Goal: Task Accomplishment & Management: Complete application form

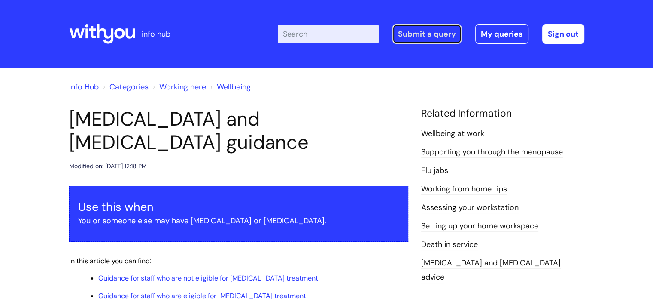
drag, startPoint x: 0, startPoint y: 0, endPoint x: 423, endPoint y: 32, distance: 423.8
click at [423, 32] on link "Submit a query" at bounding box center [427, 34] width 69 height 20
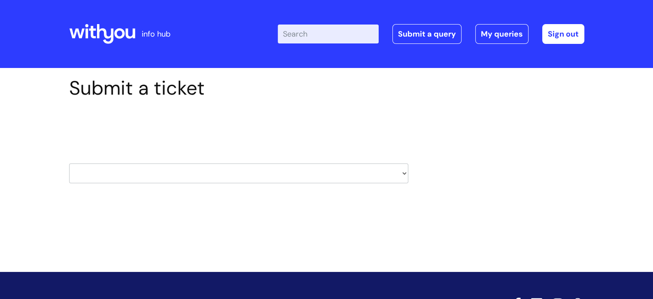
click at [268, 170] on select "HR / People IT and Support Clinical Drug Alerts Finance Accounts Data Support T…" at bounding box center [238, 173] width 339 height 20
select select "property_&_estates"
click at [69, 163] on select "HR / People IT and Support Clinical Drug Alerts Finance Accounts Data Support T…" at bounding box center [238, 173] width 339 height 20
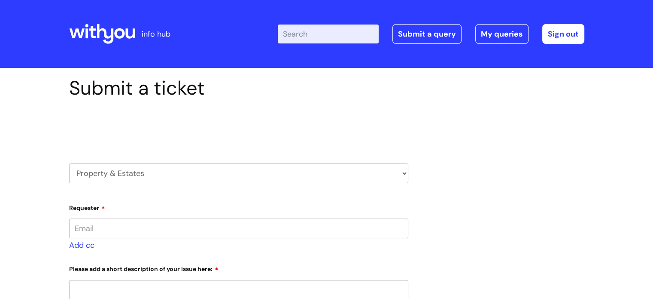
type input "[PERSON_NAME][EMAIL_ADDRESS][PERSON_NAME][DOMAIN_NAME]"
select select "80004157190"
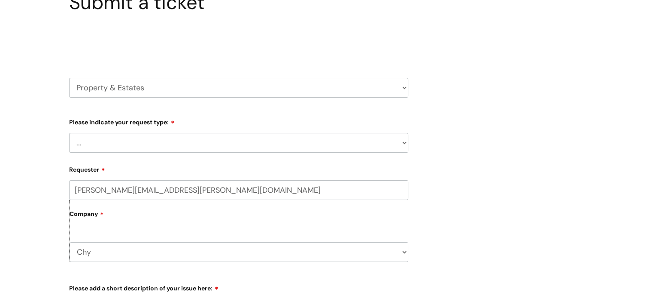
scroll to position [86, 0]
click at [182, 144] on select "... Facilities Support Lease/ Tenancy Agreements Health & Safety and Environmen…" at bounding box center [238, 142] width 339 height 20
select select "Facilities Support"
click at [69, 132] on select "... Facilities Support Lease/ Tenancy Agreements Health & Safety and Environmen…" at bounding box center [238, 142] width 339 height 20
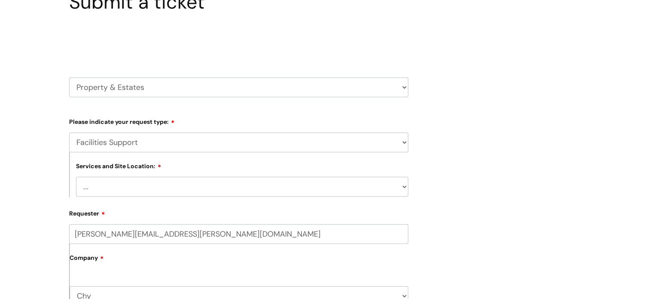
scroll to position [129, 0]
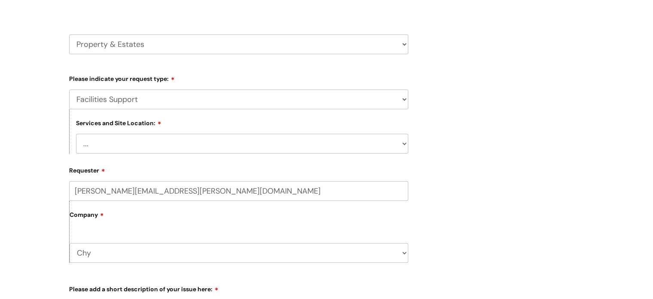
click at [285, 149] on select "... [GEOGRAPHIC_DATA] [GEOGRAPHIC_DATA] [GEOGRAPHIC_DATA] [GEOGRAPHIC_DATA] [GE…" at bounding box center [242, 144] width 332 height 20
select select "Truro Chy"
click at [76, 134] on select "... [GEOGRAPHIC_DATA] [GEOGRAPHIC_DATA] [GEOGRAPHIC_DATA] [GEOGRAPHIC_DATA] [GE…" at bounding box center [242, 144] width 332 height 20
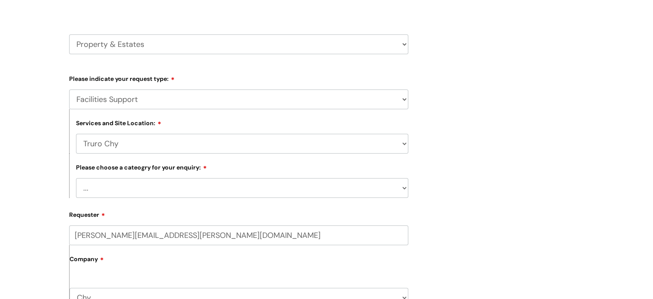
click at [505, 152] on div "Submit a ticket Select issue type HR / People IT and Support Clinical Drug Aler…" at bounding box center [327, 254] width 528 height 612
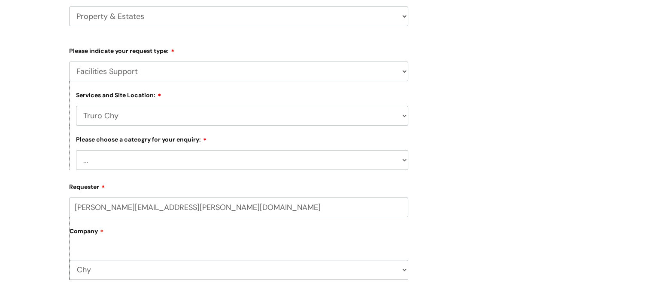
scroll to position [172, 0]
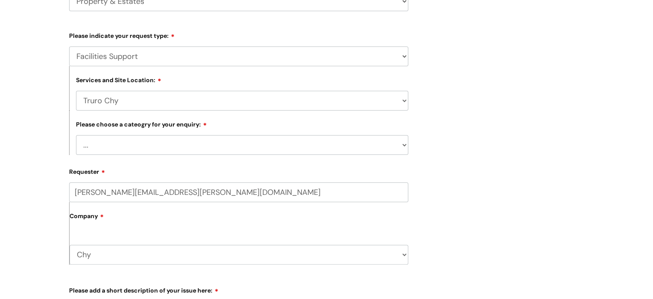
click at [344, 150] on select "... Electrical and Lighting Plumbing and Drainage Heating and Cooling Fixtures,…" at bounding box center [242, 145] width 332 height 20
select select "Other - Please Specify"
click at [76, 135] on select "... Electrical and Lighting Plumbing and Drainage Heating and Cooling Fixtures,…" at bounding box center [242, 145] width 332 height 20
click at [550, 158] on div "Submit a ticket Select issue type HR / People IT and Support Clinical Drug Aler…" at bounding box center [327, 211] width 528 height 612
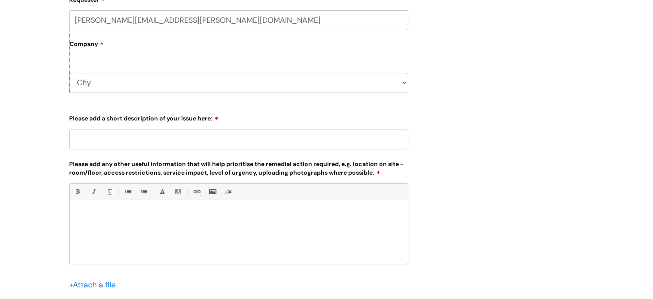
click at [131, 147] on input "Please add a short description of your issue here:" at bounding box center [238, 139] width 339 height 20
type input "Handyman [DATE]"
click at [137, 210] on div at bounding box center [239, 233] width 338 height 59
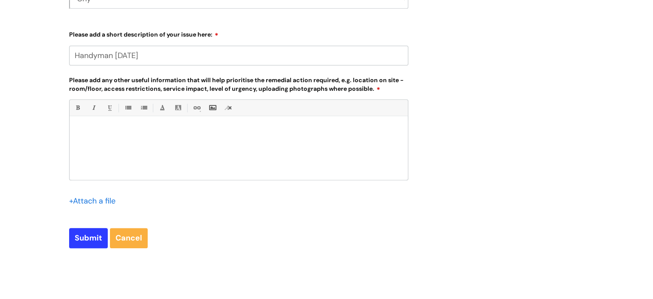
scroll to position [430, 0]
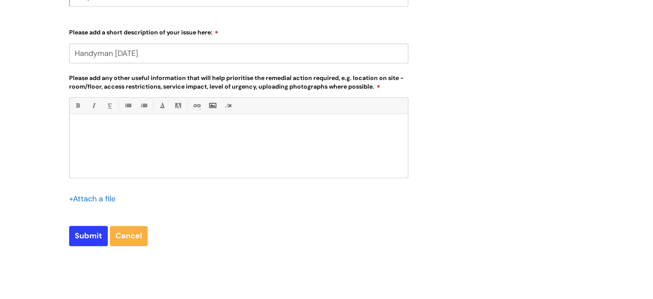
click at [93, 195] on input "file" at bounding box center [90, 198] width 43 height 11
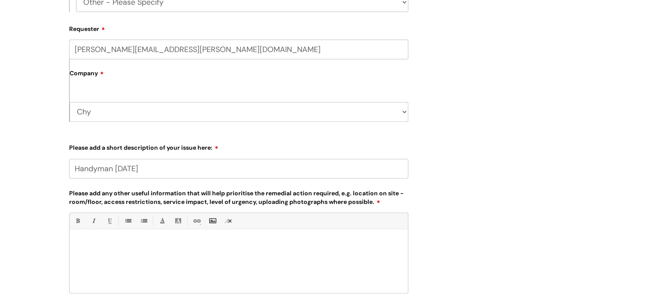
scroll to position [301, 0]
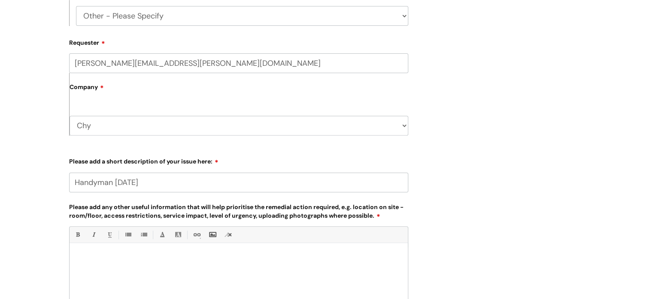
click at [134, 255] on p at bounding box center [239, 257] width 326 height 8
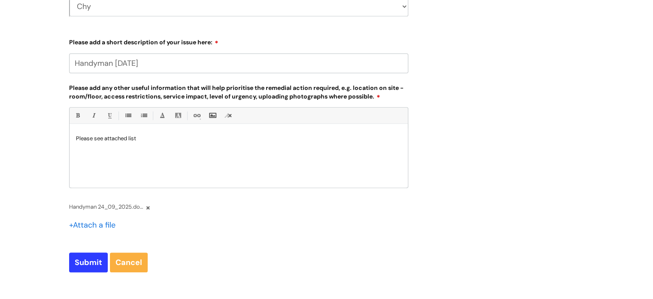
scroll to position [430, 0]
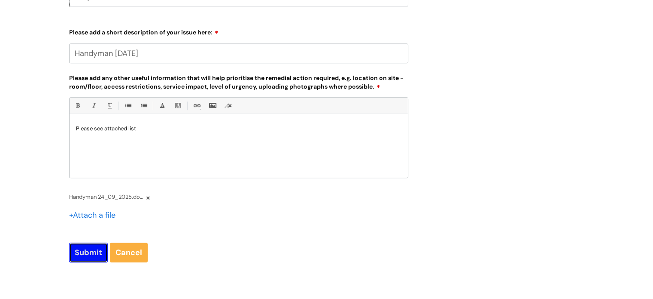
click at [85, 252] on input "Submit" at bounding box center [88, 252] width 39 height 20
type input "Please Wait..."
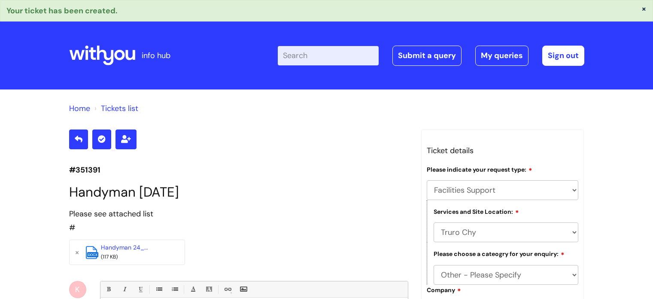
select select "Facilities Support"
select select "Truro Chy"
select select "Other - Please Specify"
